Goal: Find specific page/section: Find specific page/section

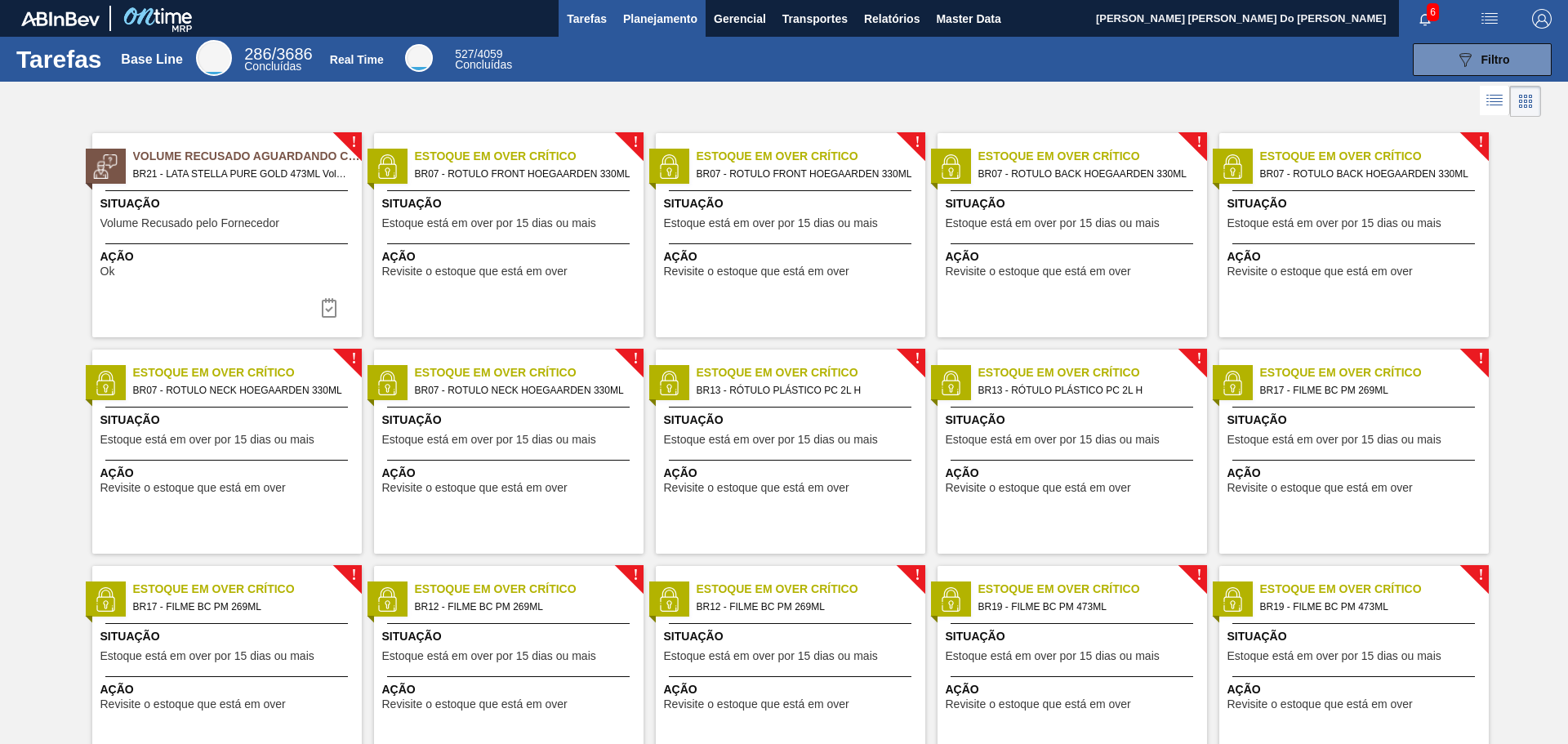
click at [649, 22] on span "Planejamento" at bounding box center [660, 19] width 74 height 20
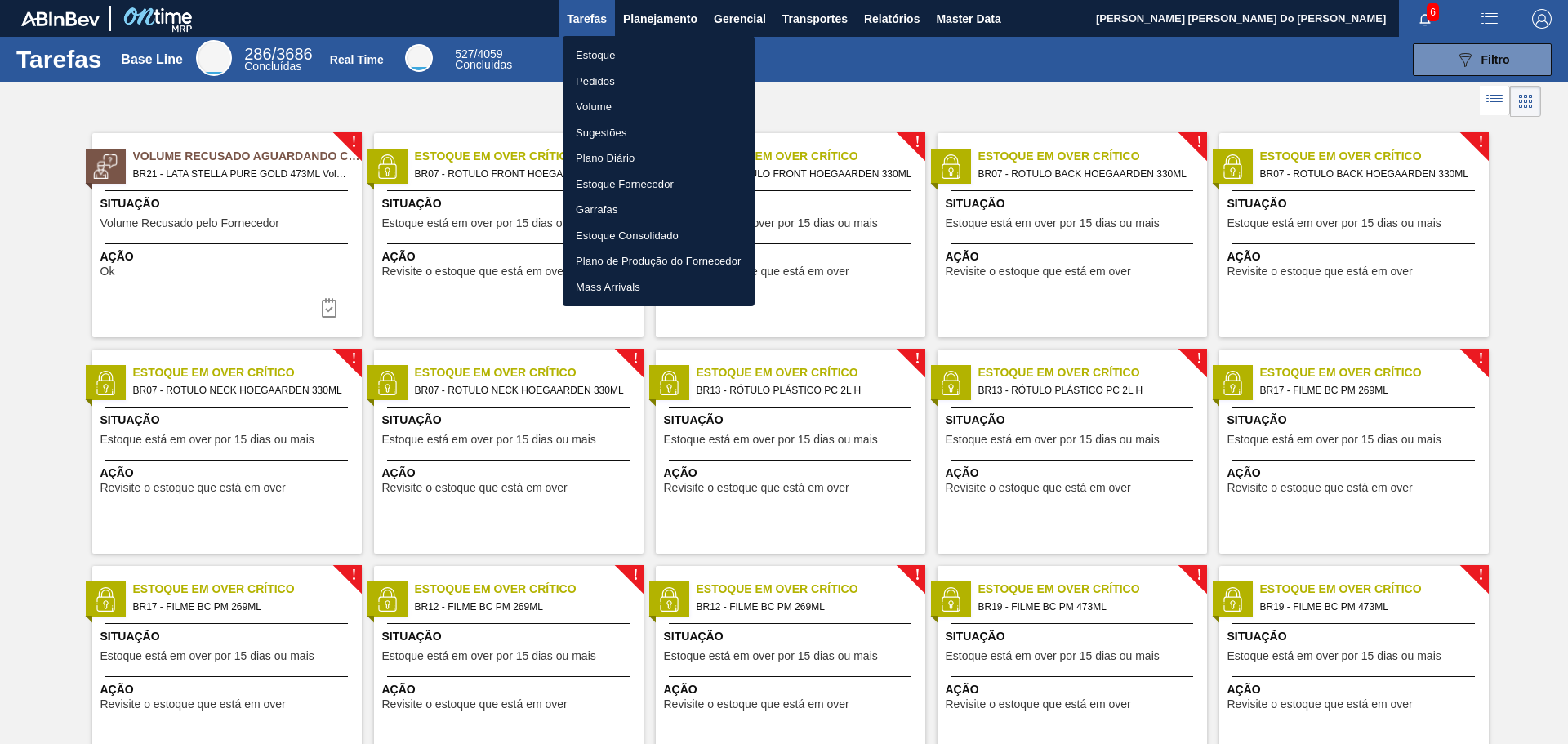
click at [967, 21] on div at bounding box center [784, 372] width 1568 height 744
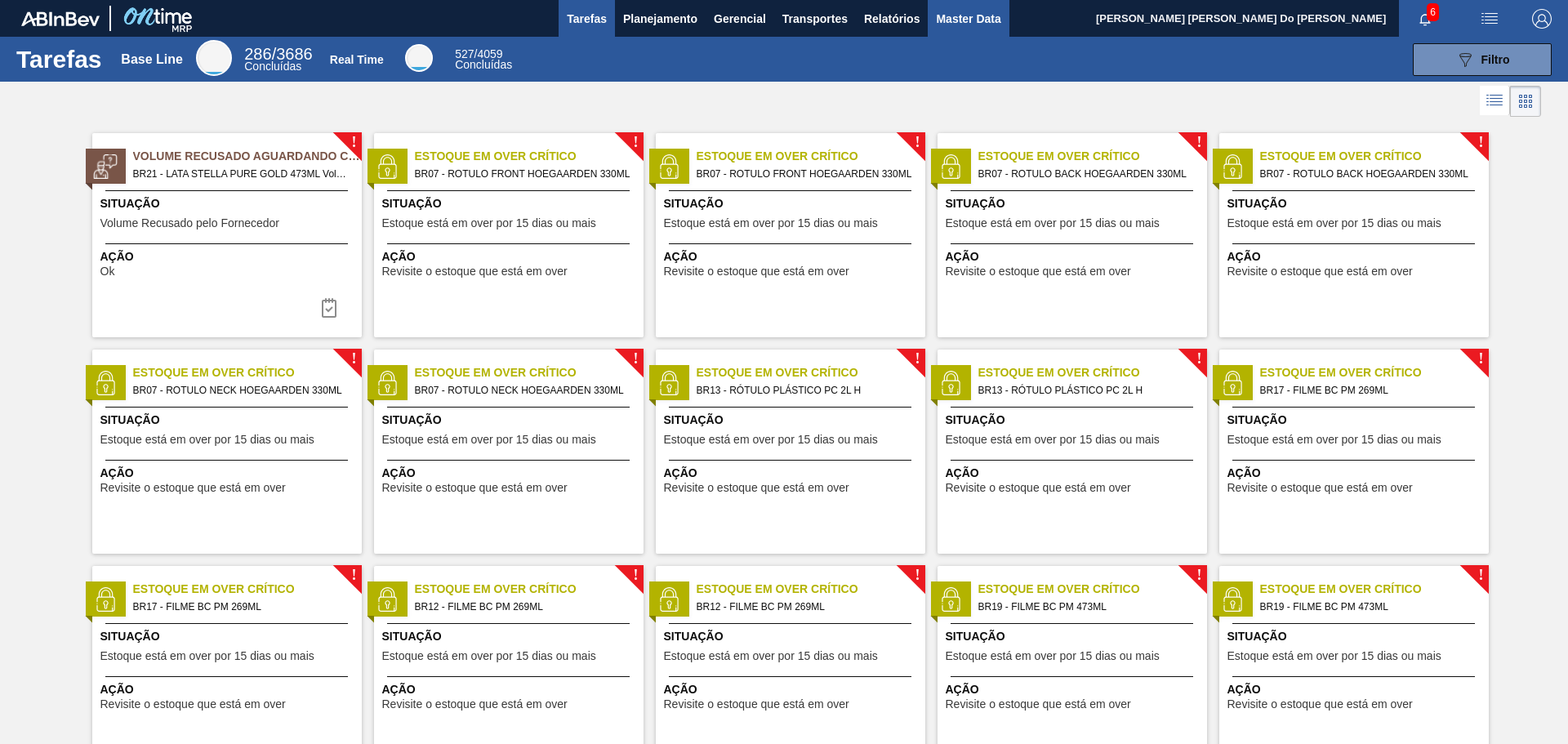
click at [967, 15] on span "Master Data" at bounding box center [967, 19] width 64 height 20
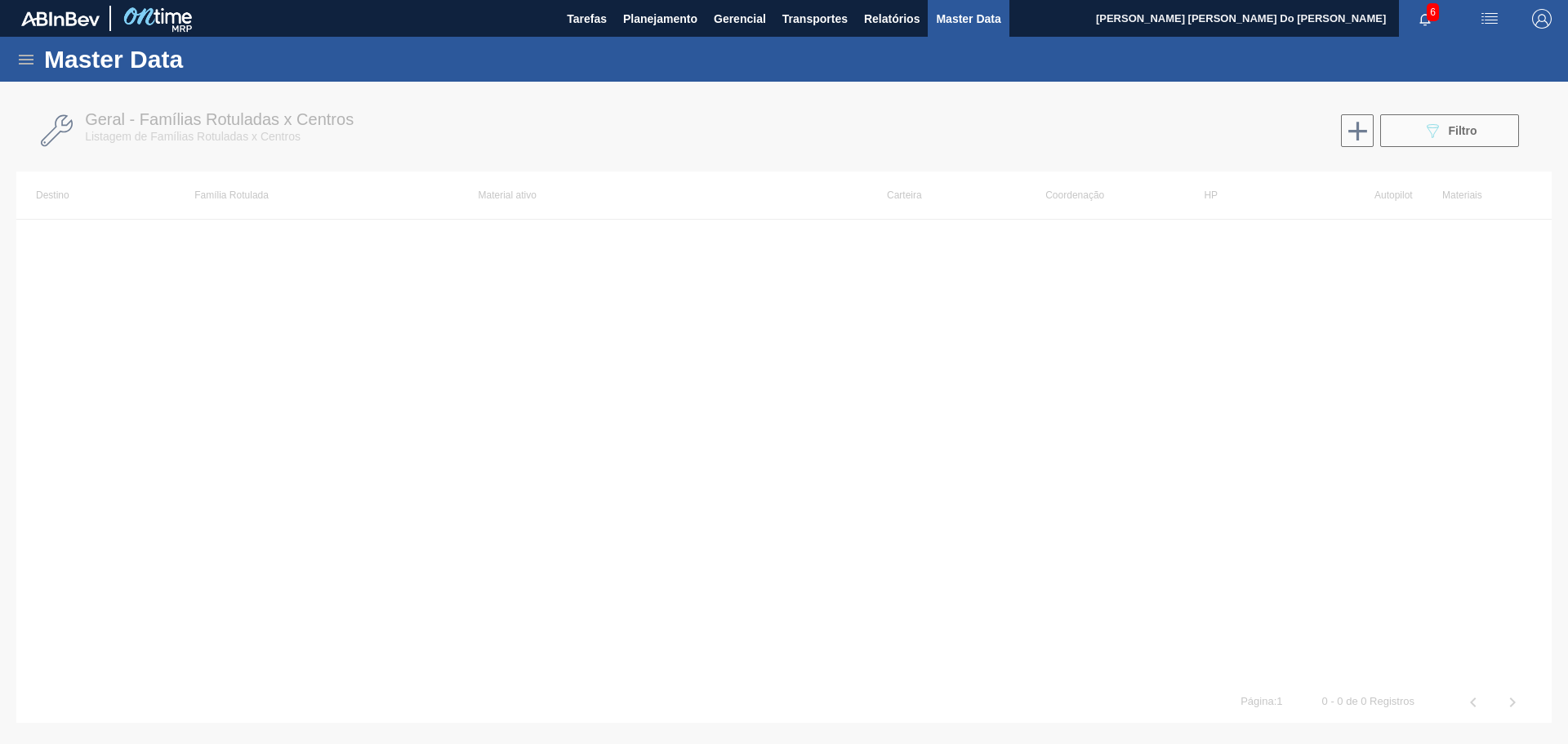
click at [1433, 123] on div at bounding box center [784, 413] width 1568 height 662
click at [1465, 129] on div at bounding box center [784, 413] width 1568 height 662
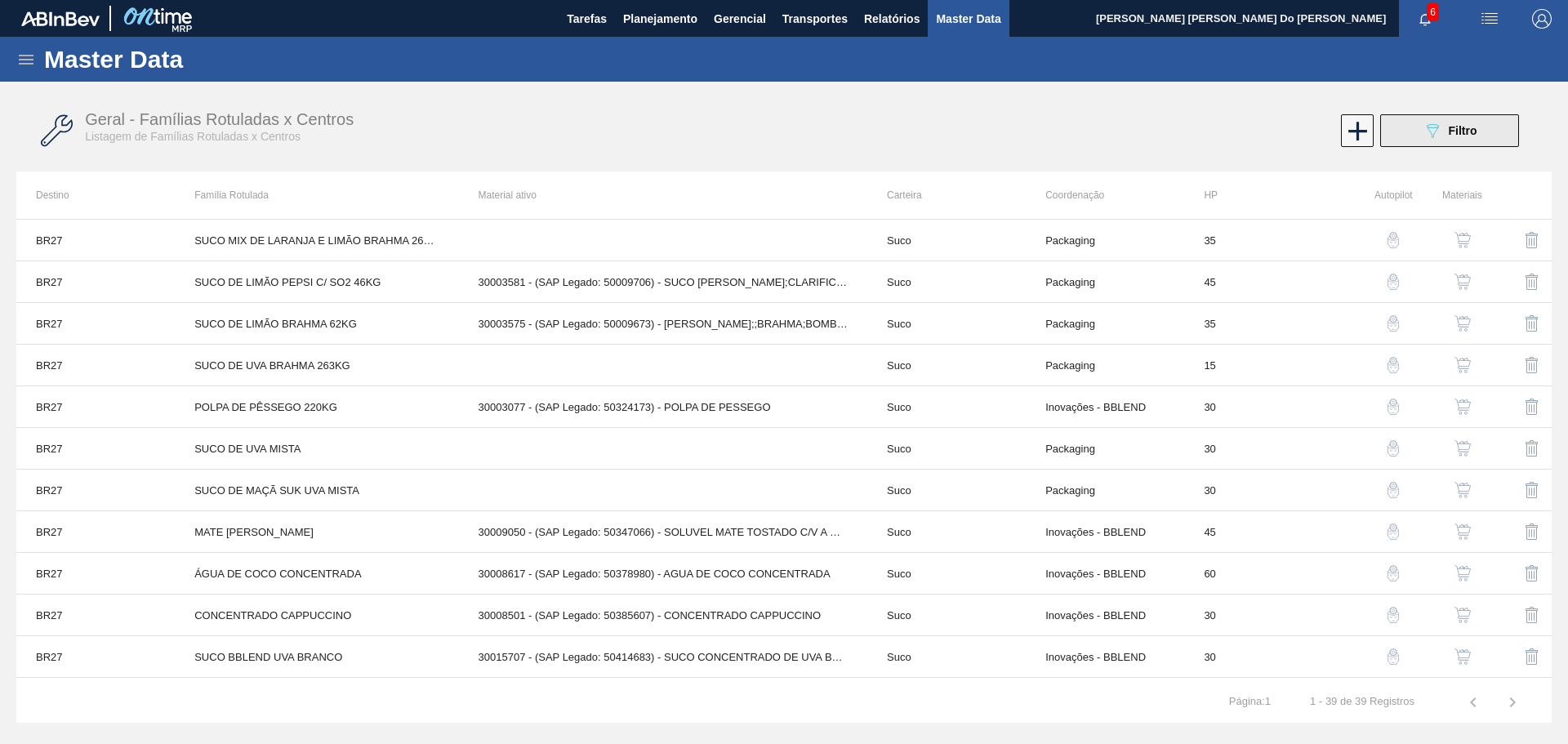
click at [1463, 116] on button "089F7B8B-B2A5-4AFE-B5C0-19BA573D28AC Filtro" at bounding box center [1449, 131] width 138 height 32
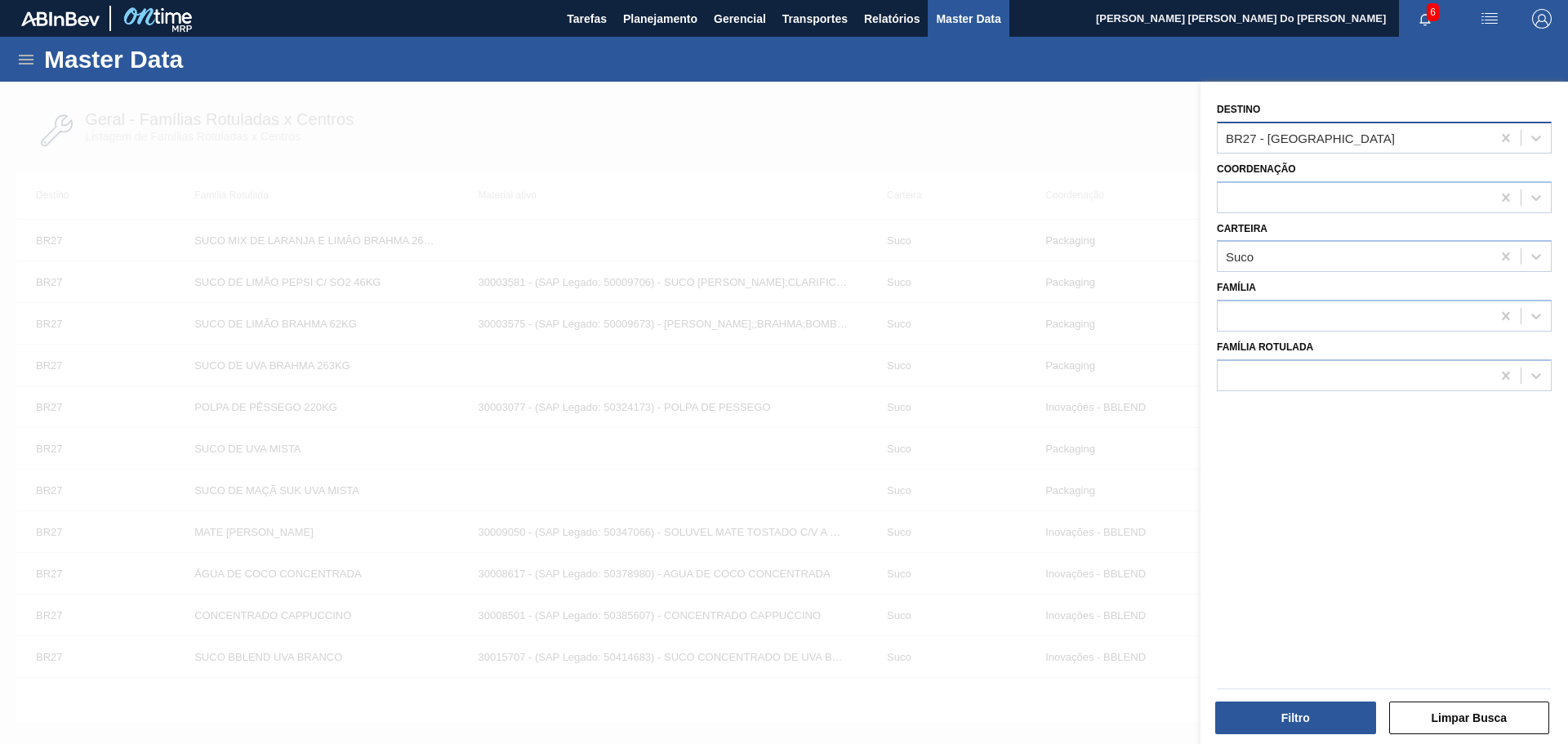
click at [1389, 144] on div "BR27 - Nova Minas" at bounding box center [1354, 138] width 273 height 24
type input "br92"
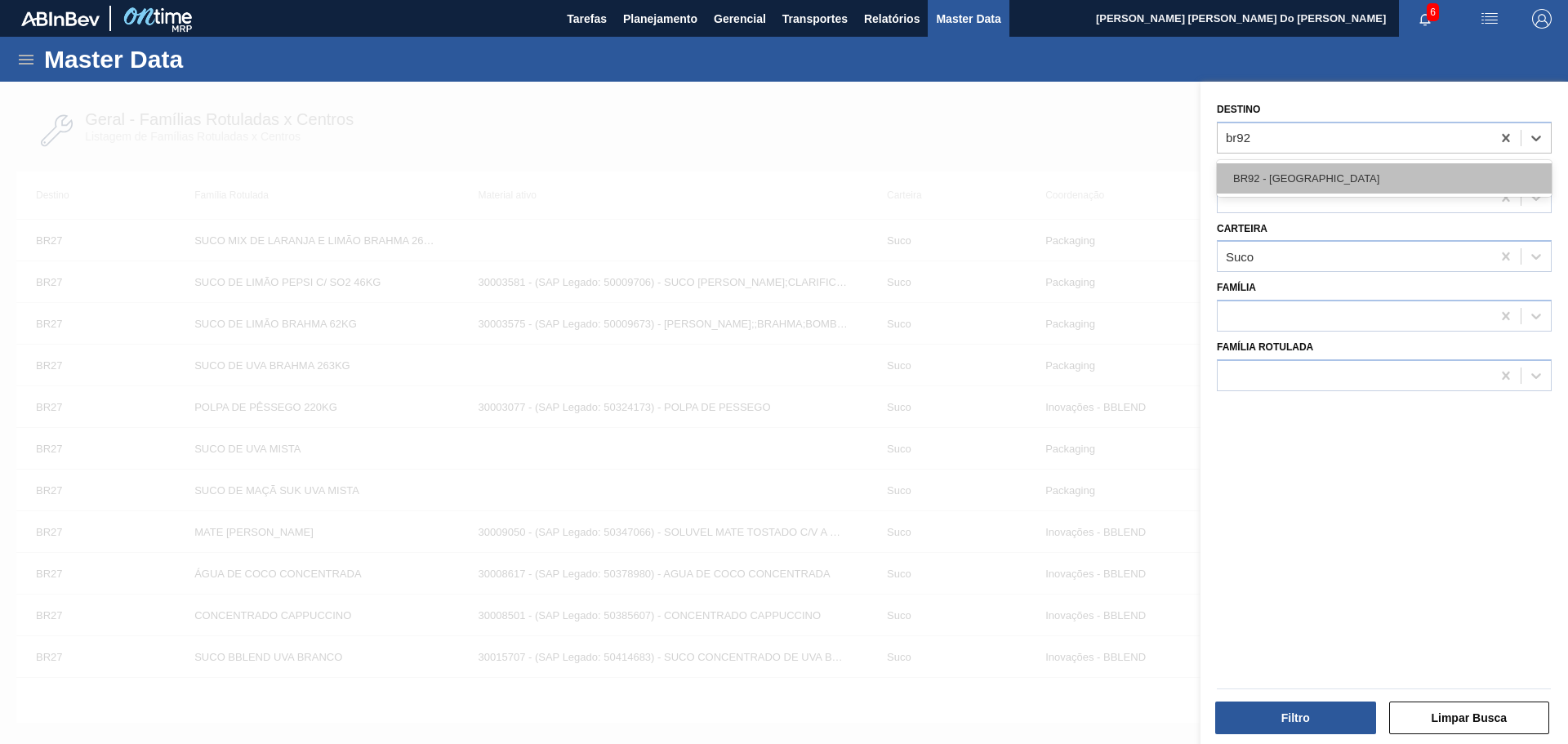
click at [1292, 180] on div "BR92 - Belém" at bounding box center [1384, 178] width 335 height 30
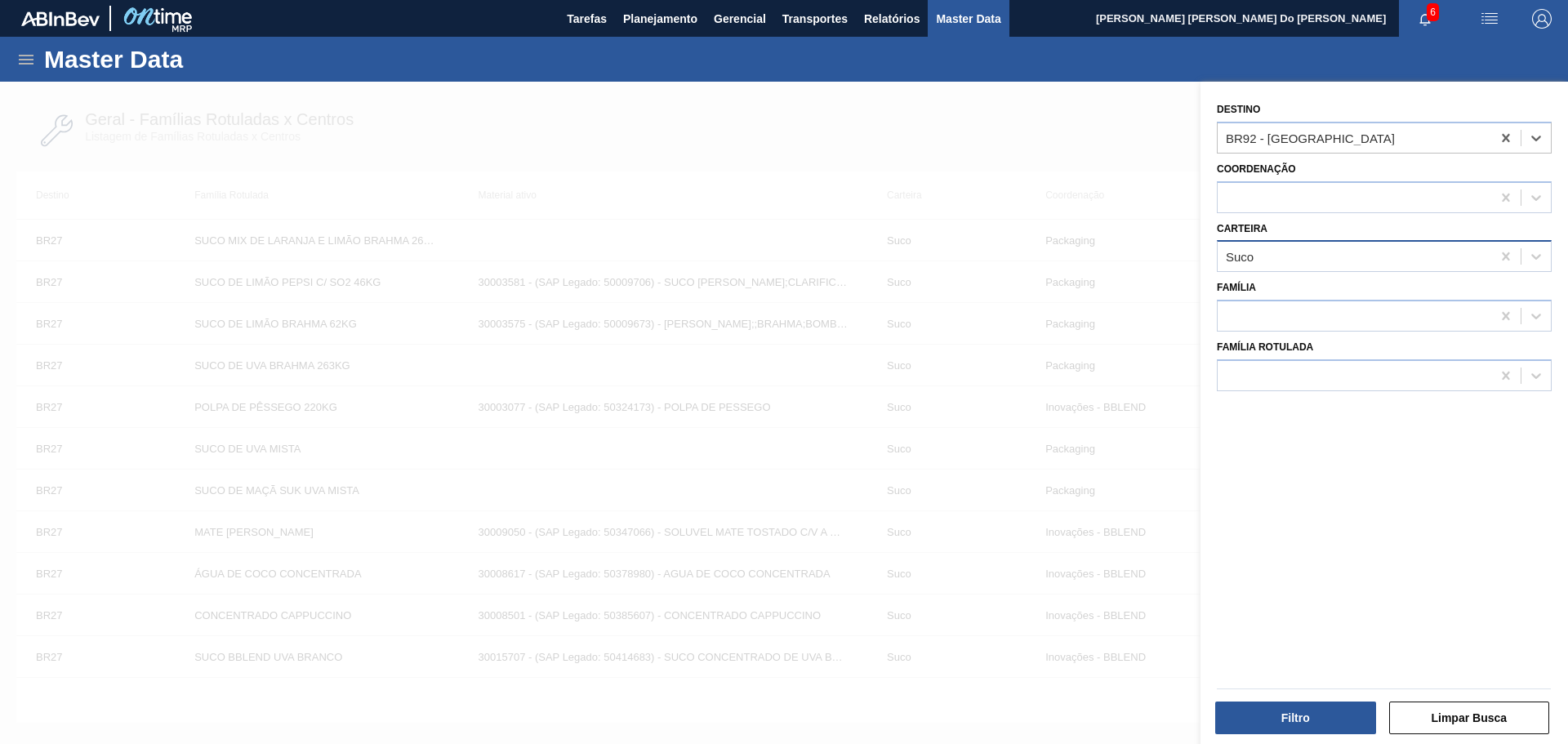
click at [1288, 261] on div "Suco" at bounding box center [1354, 257] width 273 height 24
click at [1507, 257] on icon at bounding box center [1506, 255] width 16 height 16
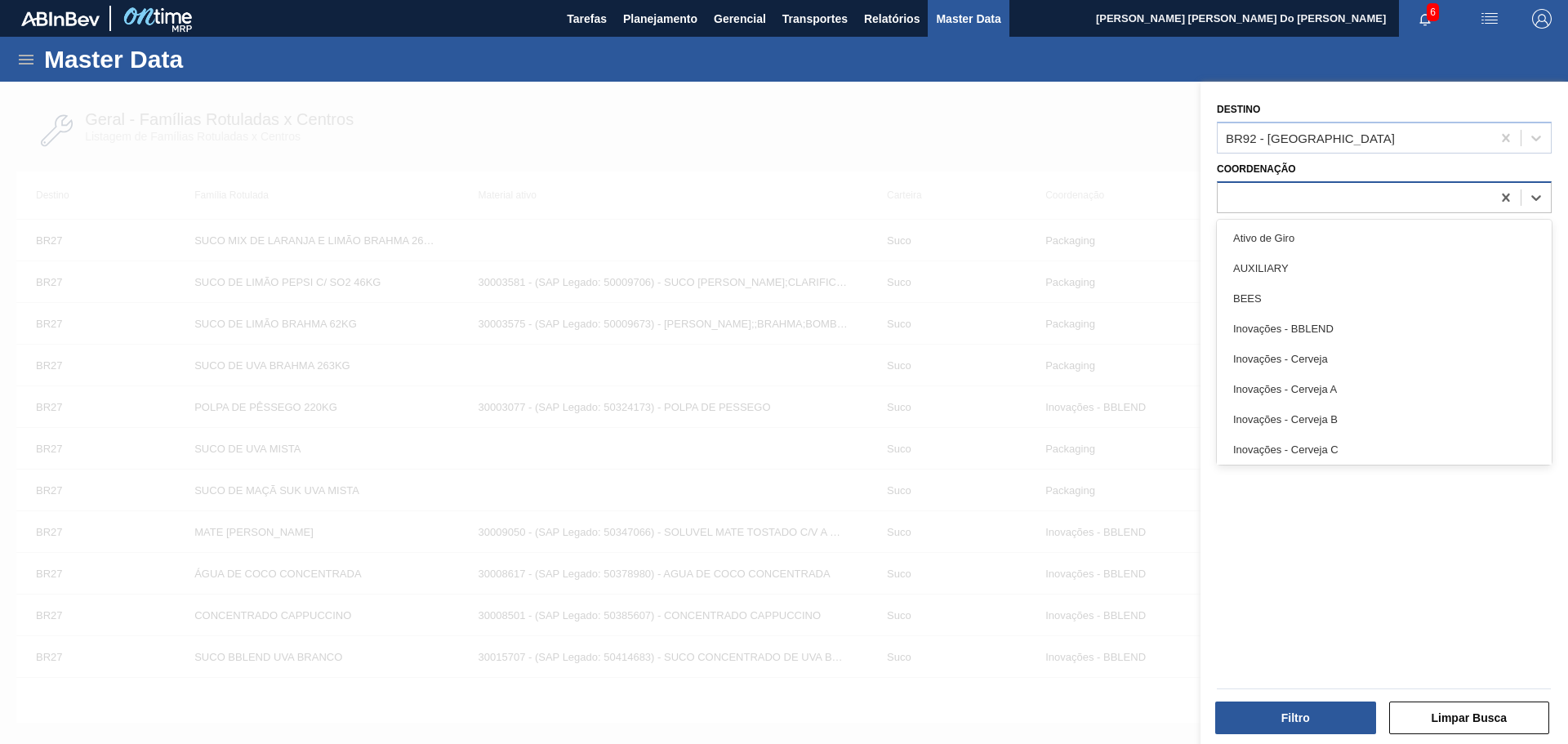
click at [1290, 187] on div at bounding box center [1354, 197] width 273 height 24
click at [1246, 259] on div at bounding box center [1354, 257] width 273 height 24
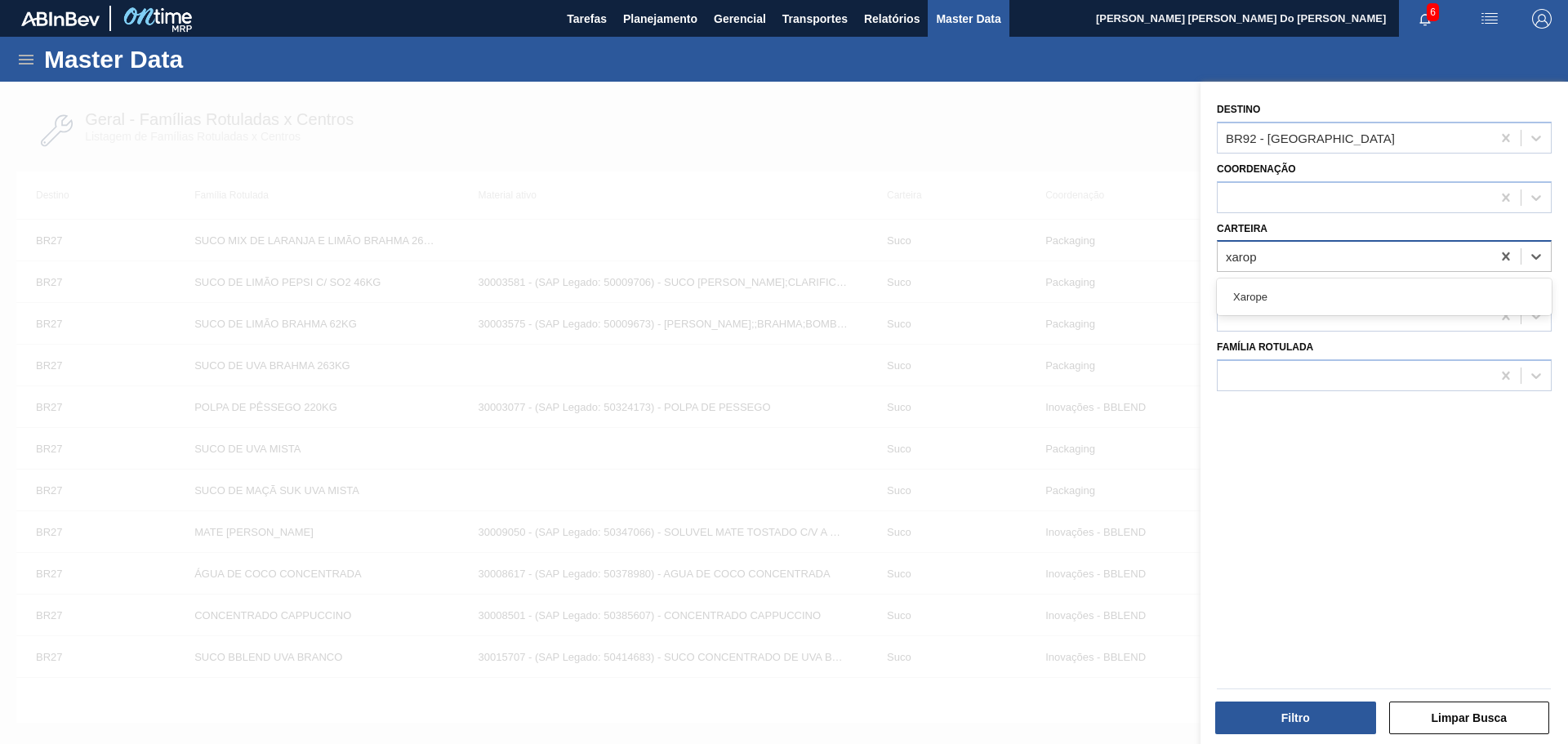
type input "xarope"
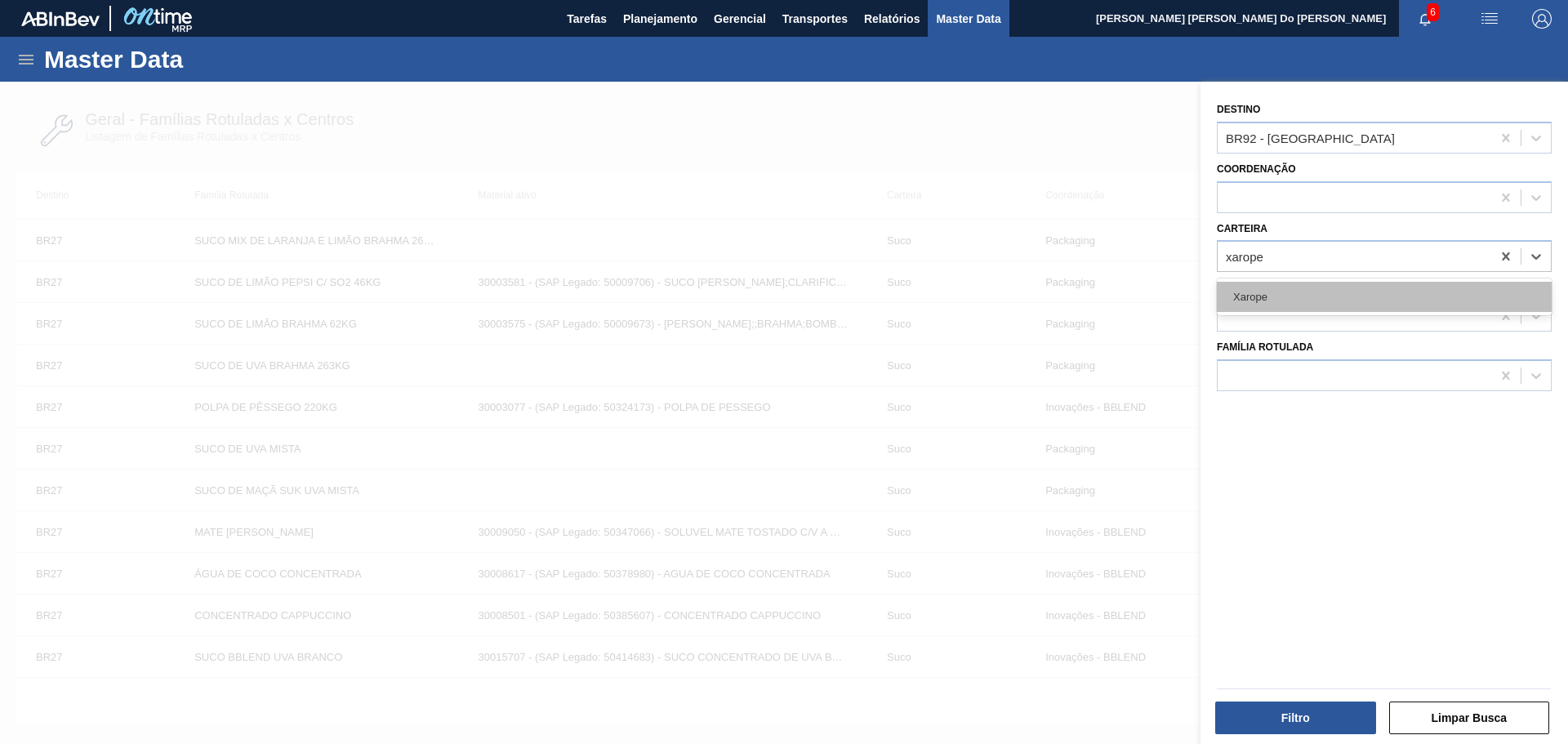
click at [1251, 293] on div "Xarope" at bounding box center [1384, 296] width 335 height 30
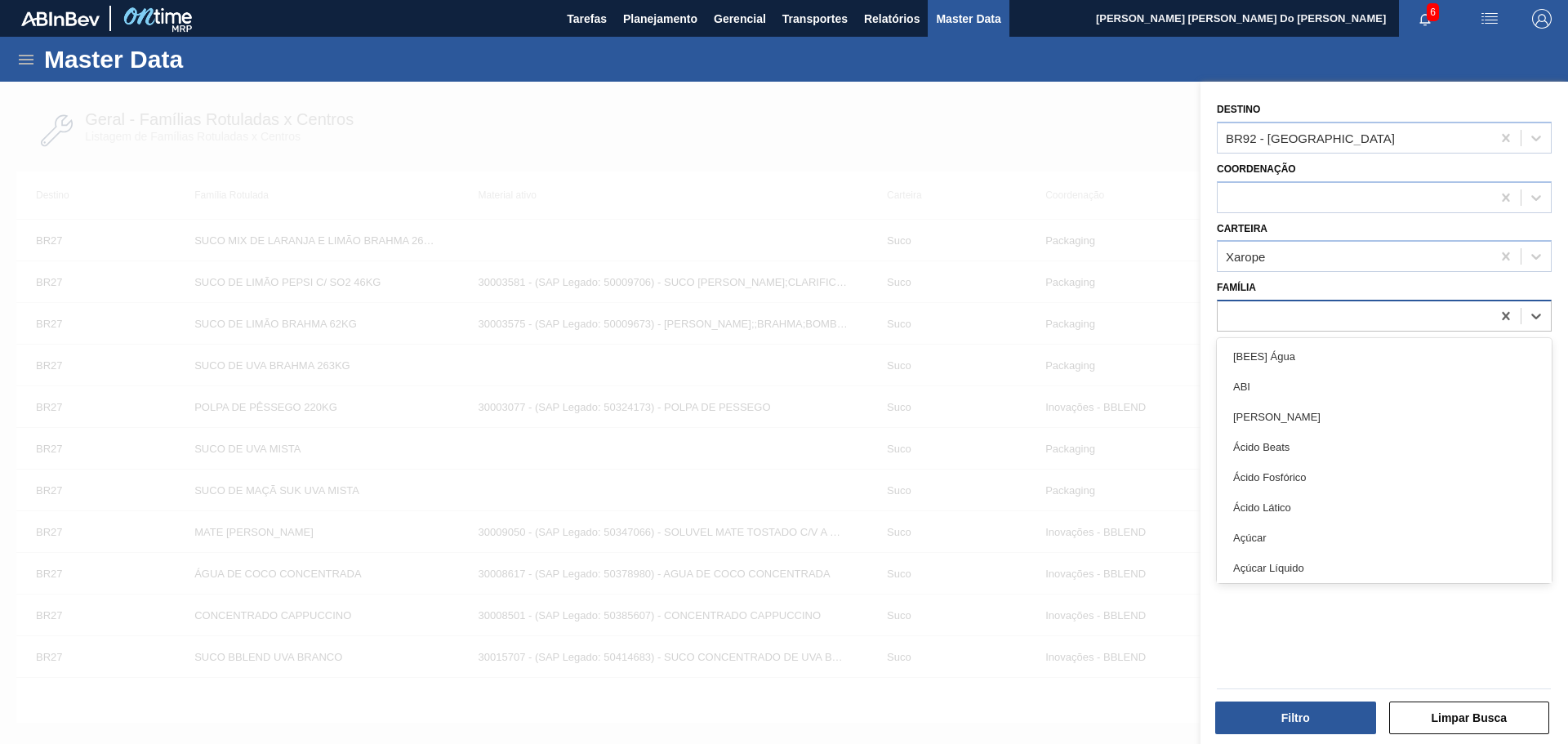
click at [1268, 320] on div at bounding box center [1354, 316] width 273 height 24
type input "pink"
click at [1292, 325] on div "pink" at bounding box center [1354, 316] width 273 height 24
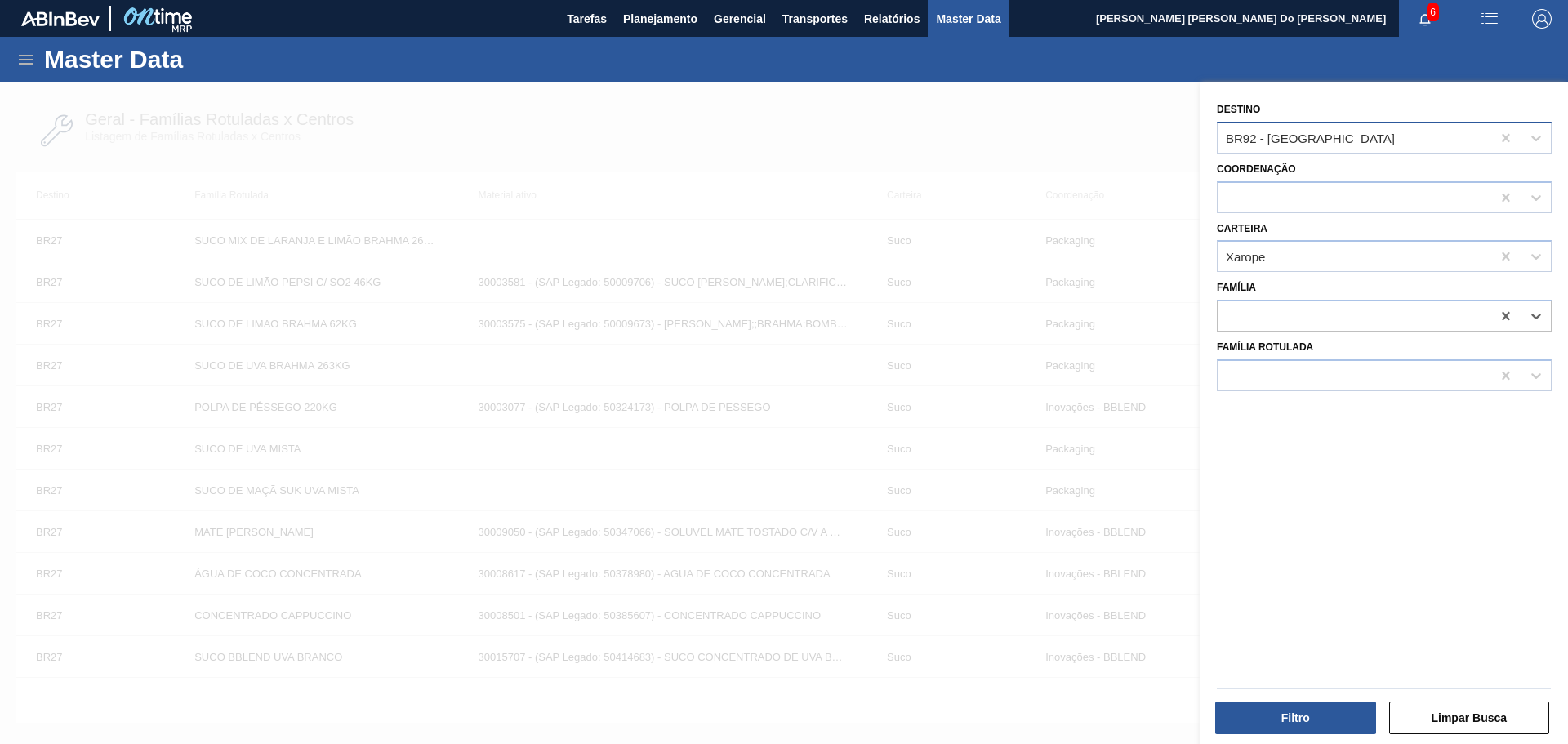
click at [1241, 131] on div "BR92 - Belém" at bounding box center [1310, 138] width 169 height 14
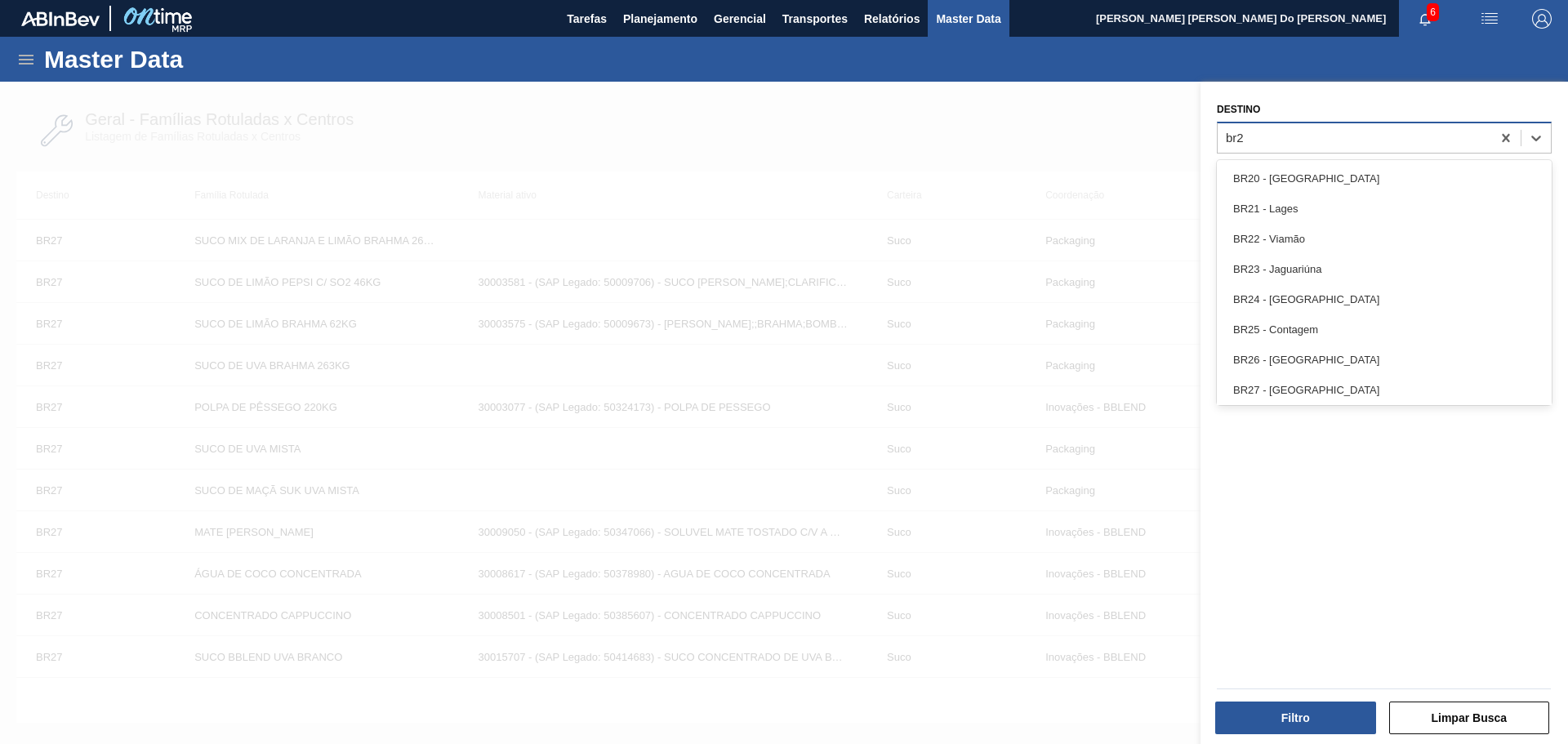
type input "br27"
click at [1260, 171] on div "BR27 - Nova Minas" at bounding box center [1384, 178] width 335 height 30
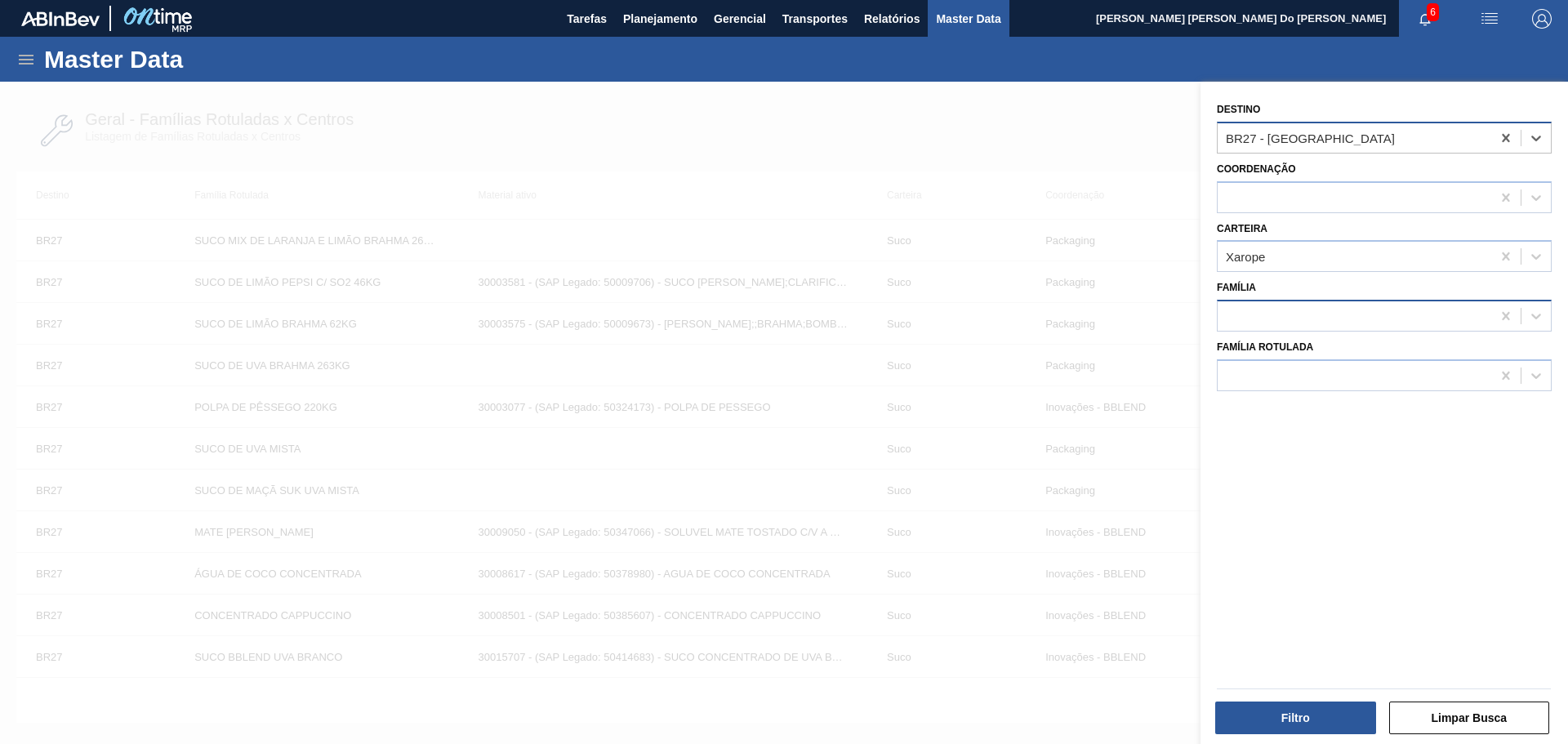
click at [1263, 321] on div at bounding box center [1354, 316] width 273 height 24
type input "pink"
click at [1292, 321] on div "pink" at bounding box center [1354, 316] width 273 height 24
click at [1276, 370] on div at bounding box center [1354, 375] width 273 height 24
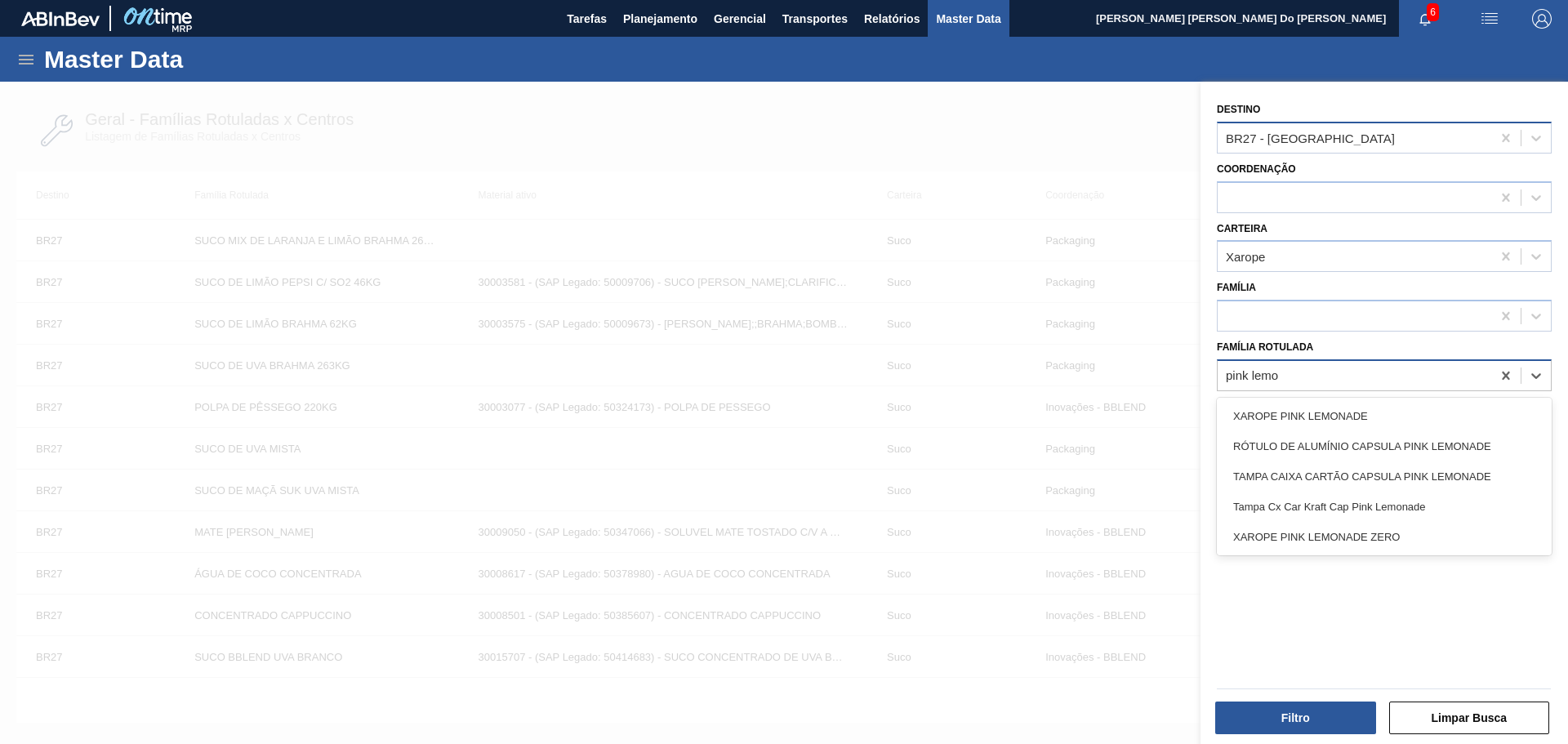
type Rotulada "pink lemon"
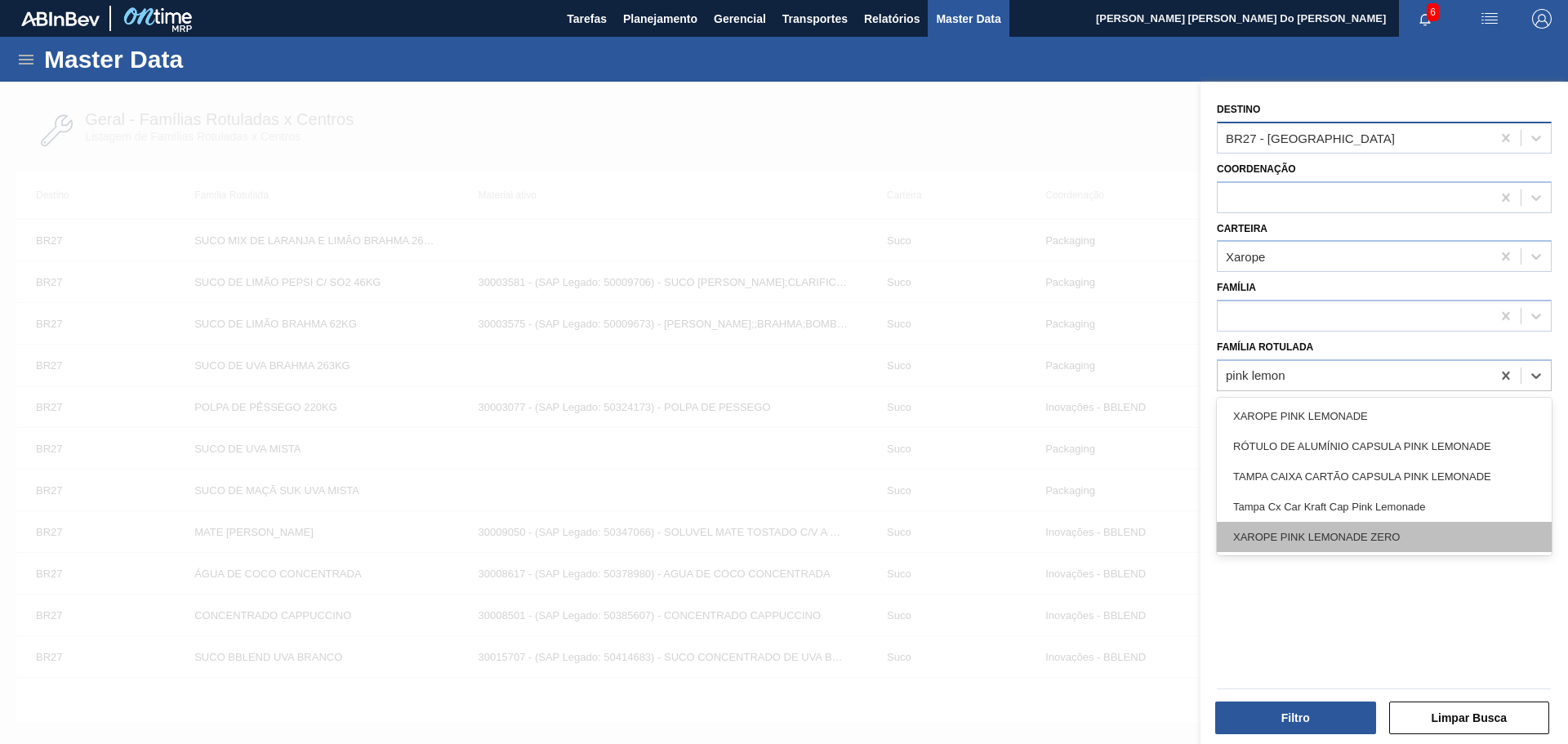
click at [1320, 536] on div "XAROPE PINK LEMONADE ZERO" at bounding box center [1384, 536] width 335 height 30
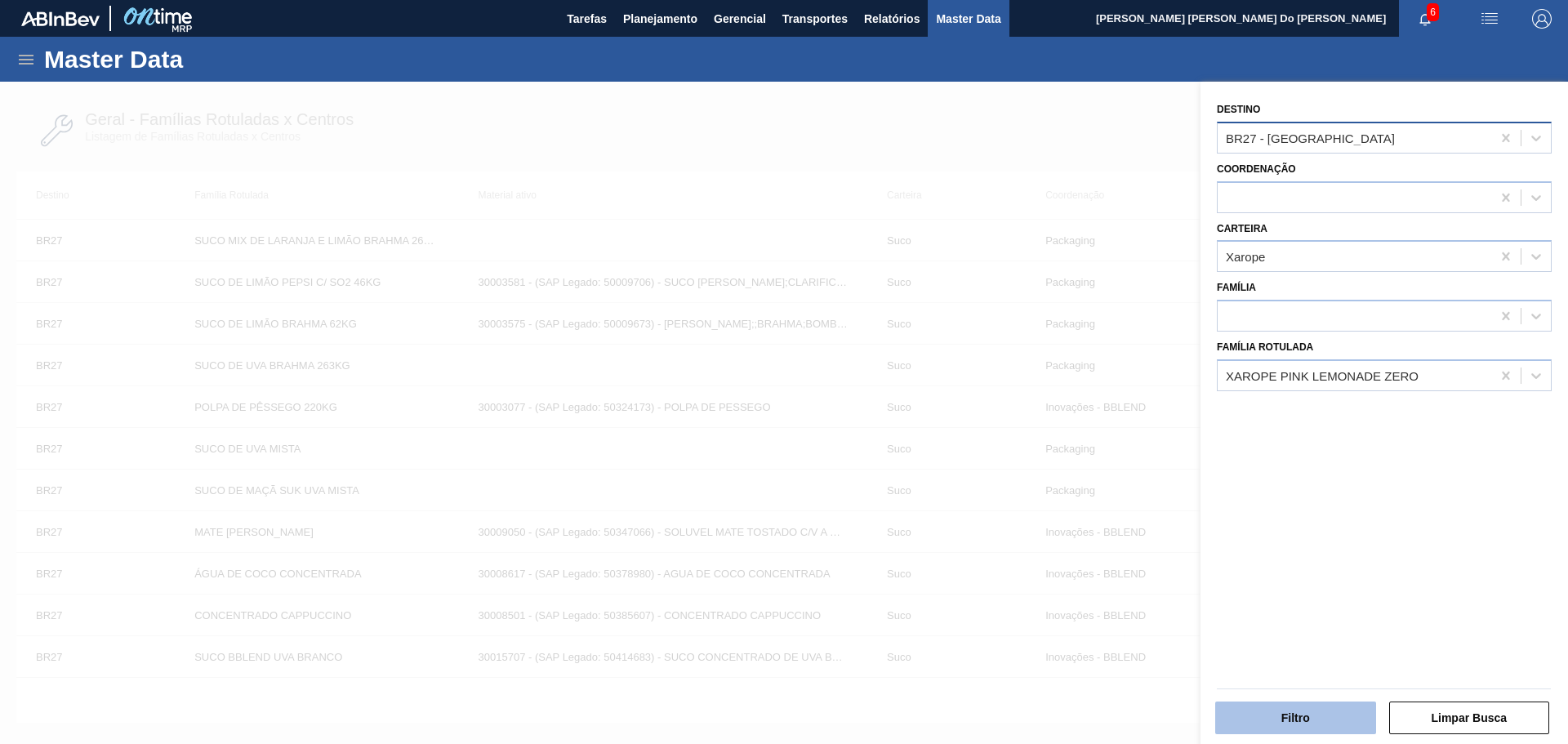
click at [1311, 721] on button "Filtro" at bounding box center [1295, 718] width 161 height 32
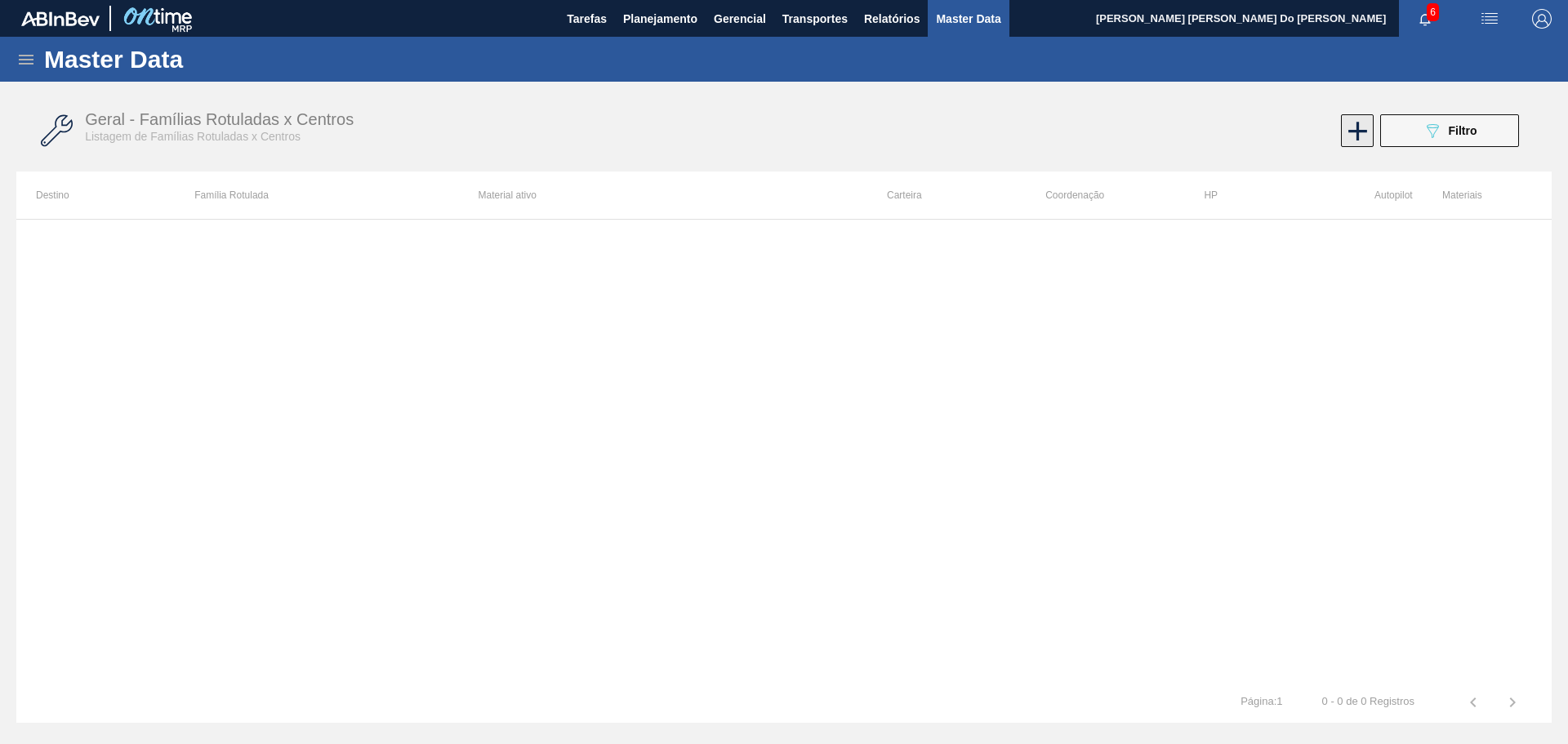
click at [1354, 132] on icon at bounding box center [1357, 131] width 32 height 32
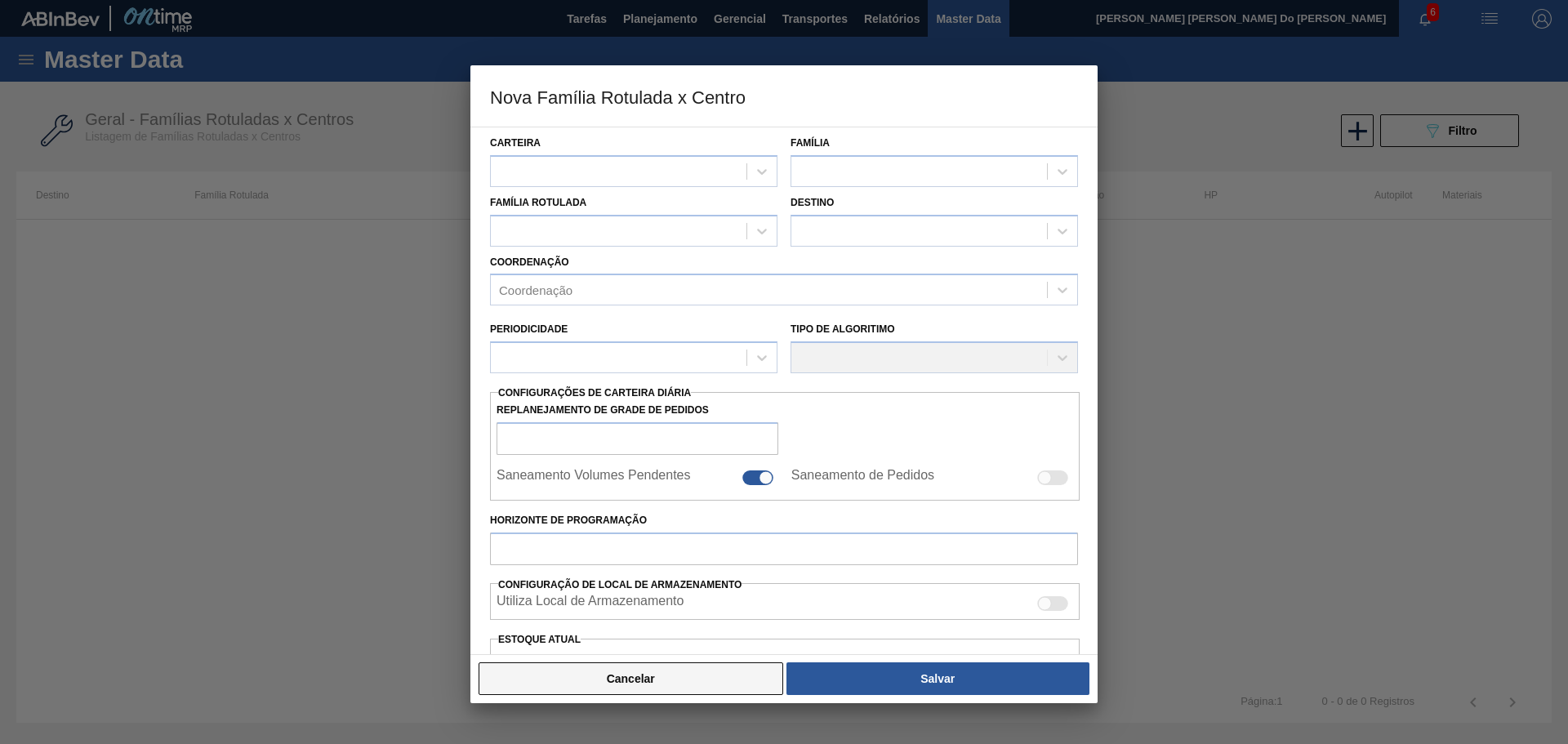
click at [650, 676] on button "Cancelar" at bounding box center [631, 678] width 304 height 32
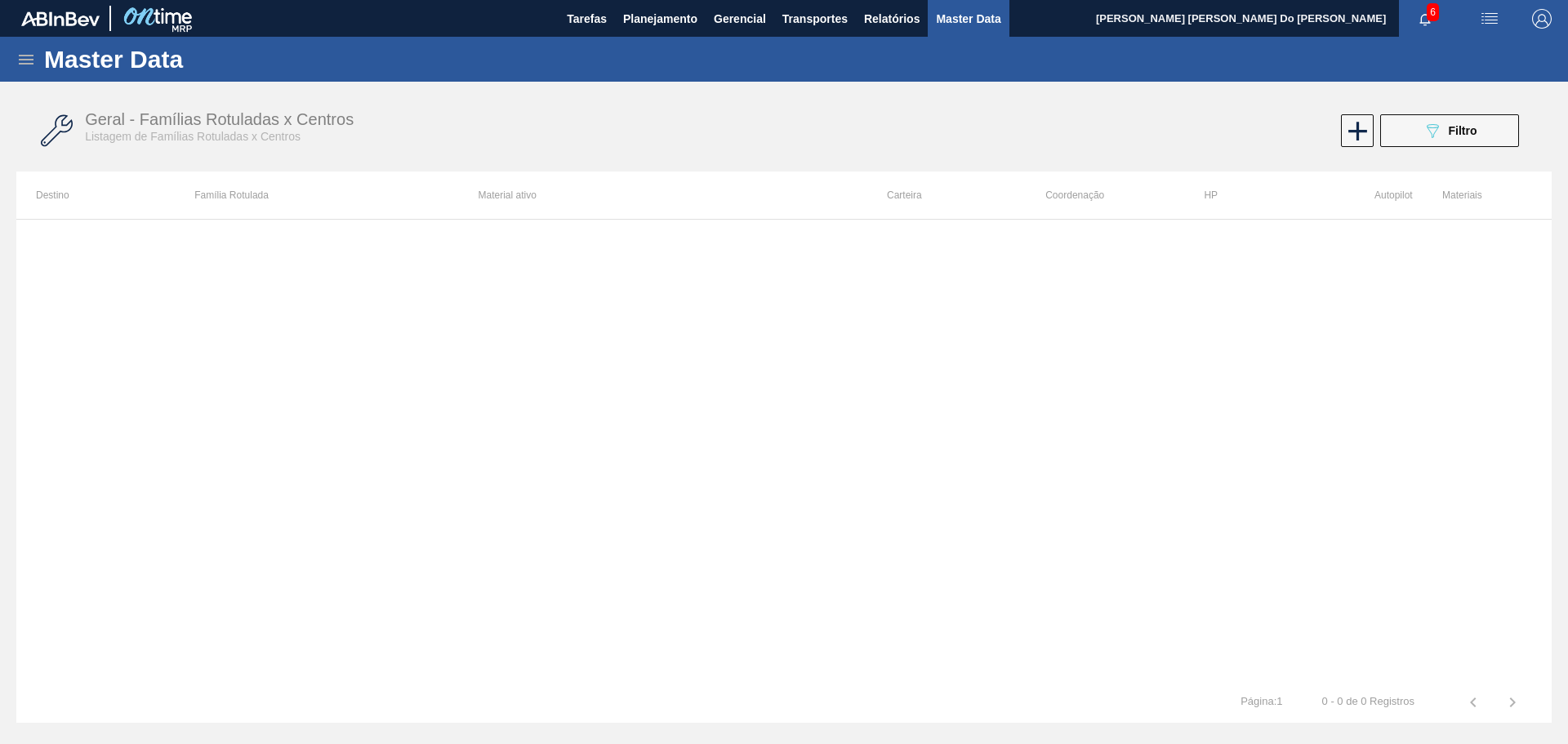
click at [1527, 21] on span "button" at bounding box center [1542, 19] width 39 height 20
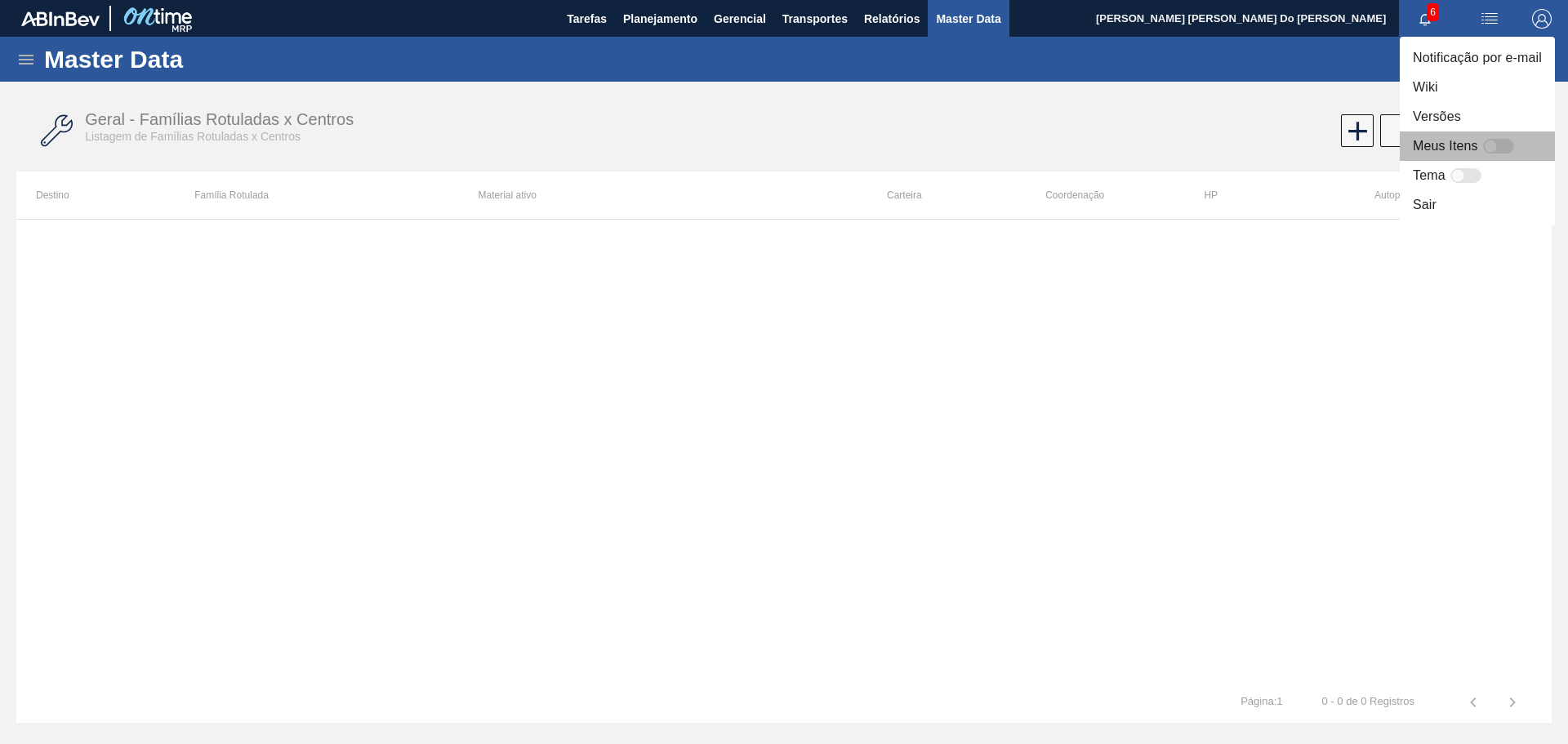
click at [1503, 146] on div at bounding box center [1498, 145] width 31 height 15
checkbox input "false"
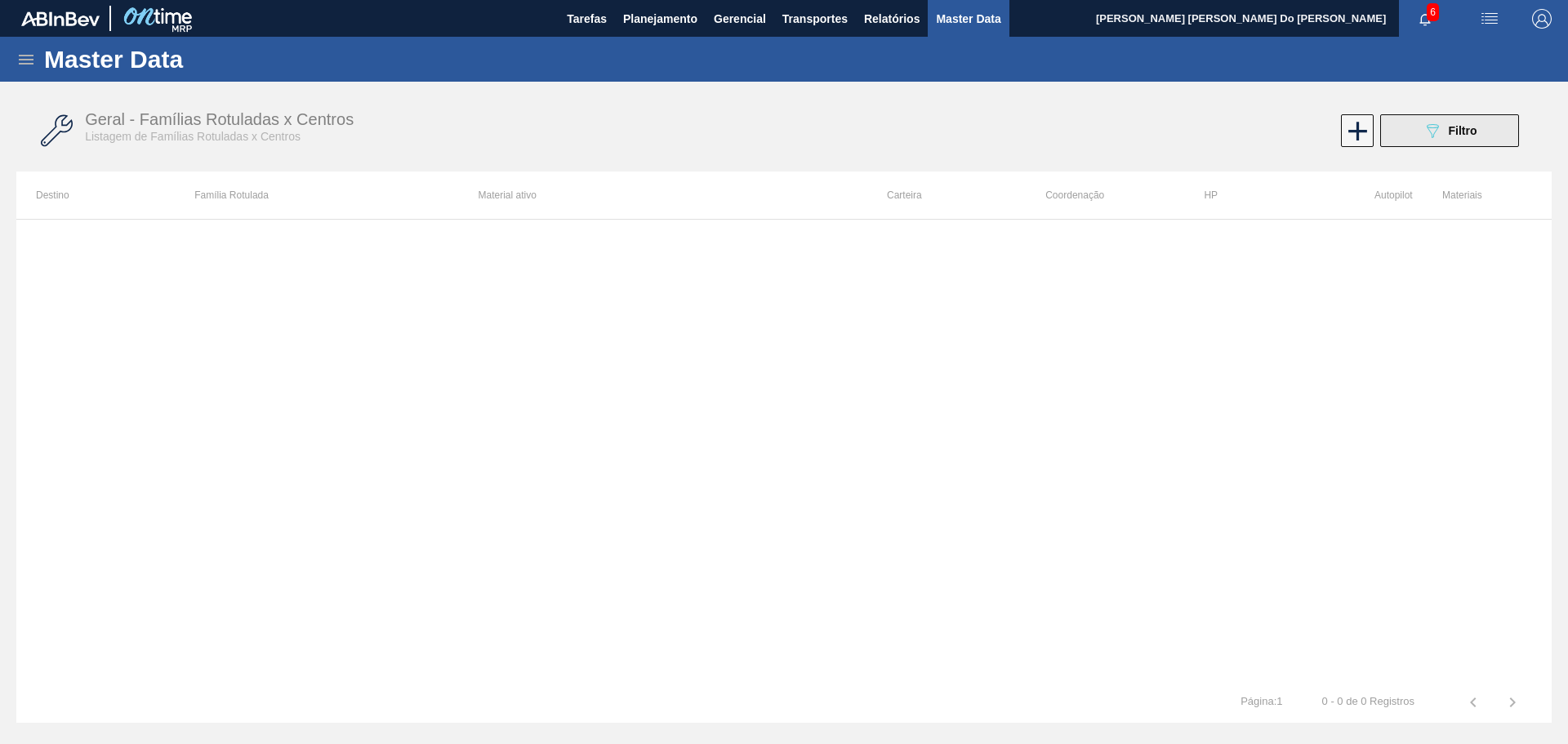
click at [1445, 125] on div "089F7B8B-B2A5-4AFE-B5C0-19BA573D28AC Filtro" at bounding box center [1450, 130] width 55 height 20
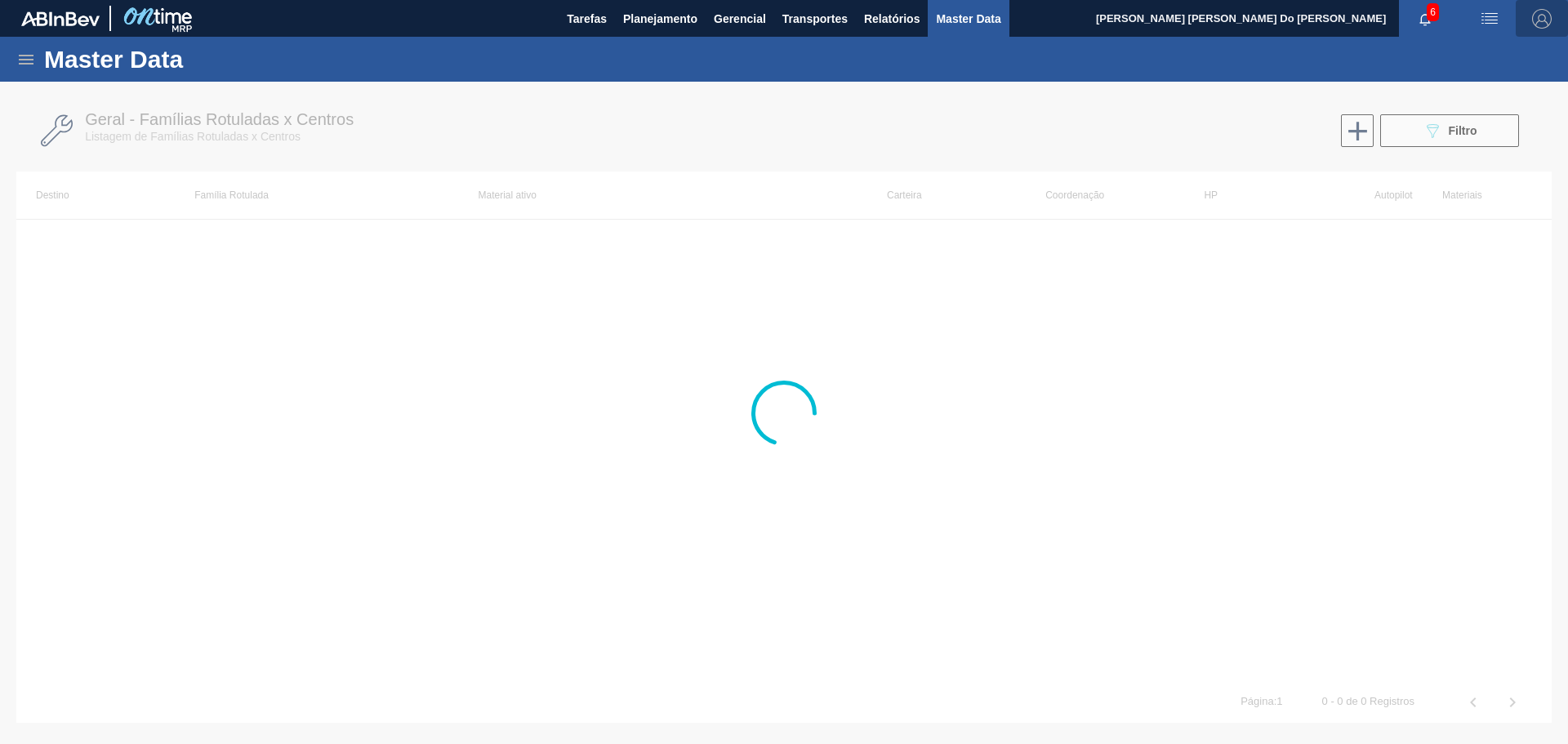
click at [1540, 17] on img "button" at bounding box center [1542, 19] width 20 height 20
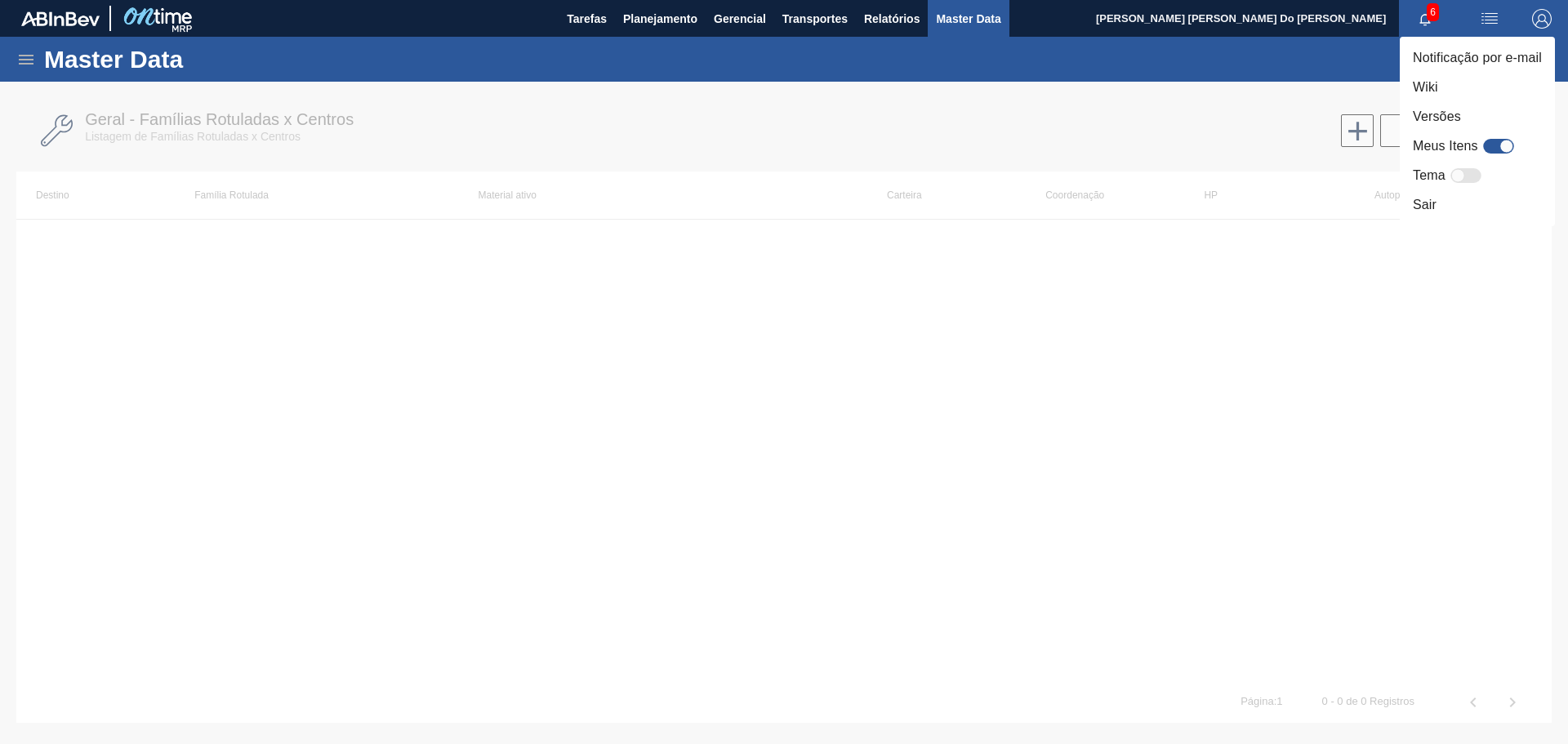
click at [1103, 46] on div at bounding box center [784, 372] width 1568 height 744
